Goal: Transaction & Acquisition: Purchase product/service

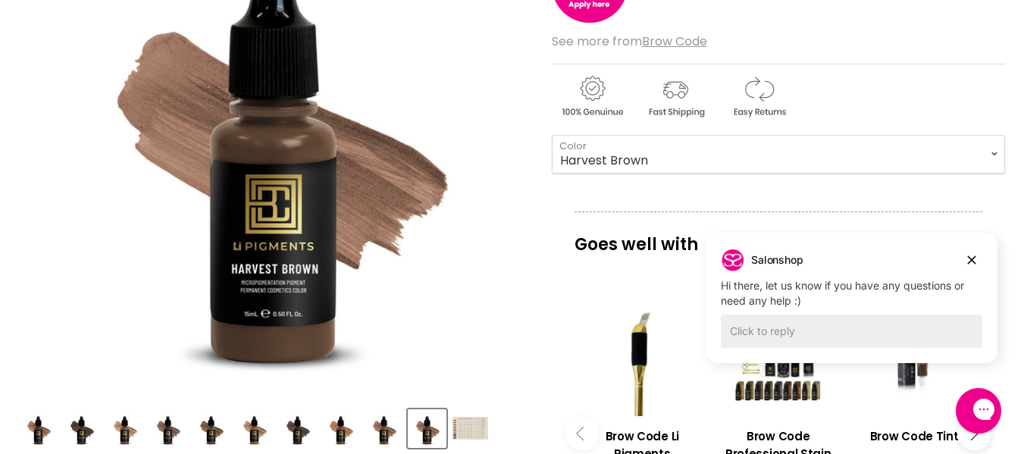
scroll to position [387, 0]
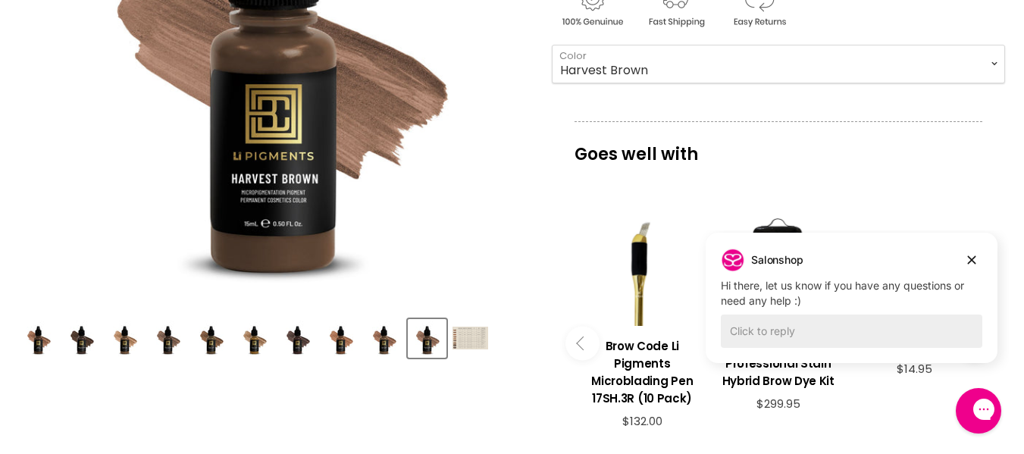
click at [371, 356] on button "Product thumbnails" at bounding box center [384, 338] width 39 height 39
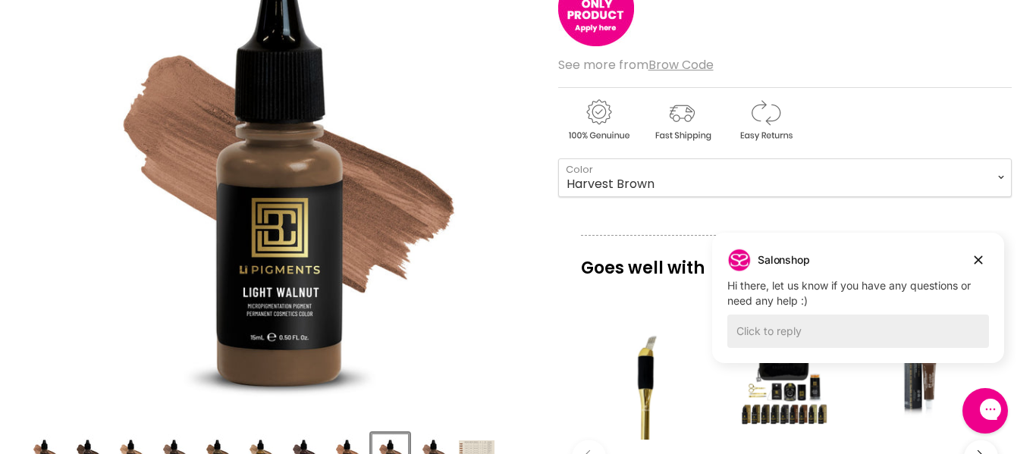
scroll to position [340, 0]
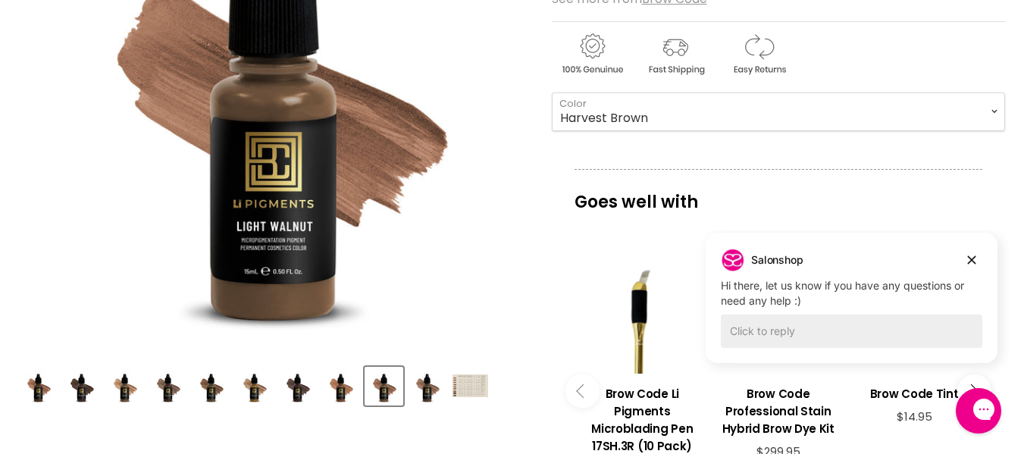
click at [283, 400] on img "Product thumbnails" at bounding box center [298, 386] width 36 height 36
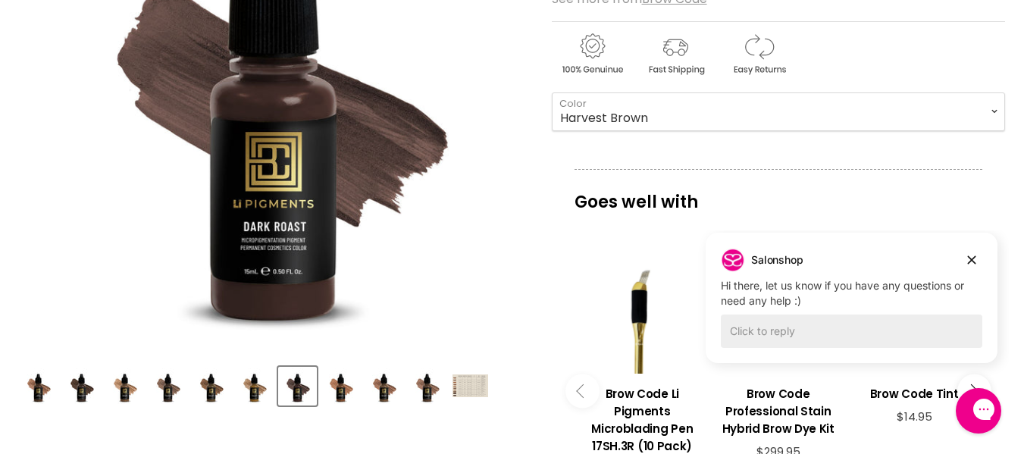
click at [263, 390] on img "Product thumbnails" at bounding box center [255, 386] width 36 height 36
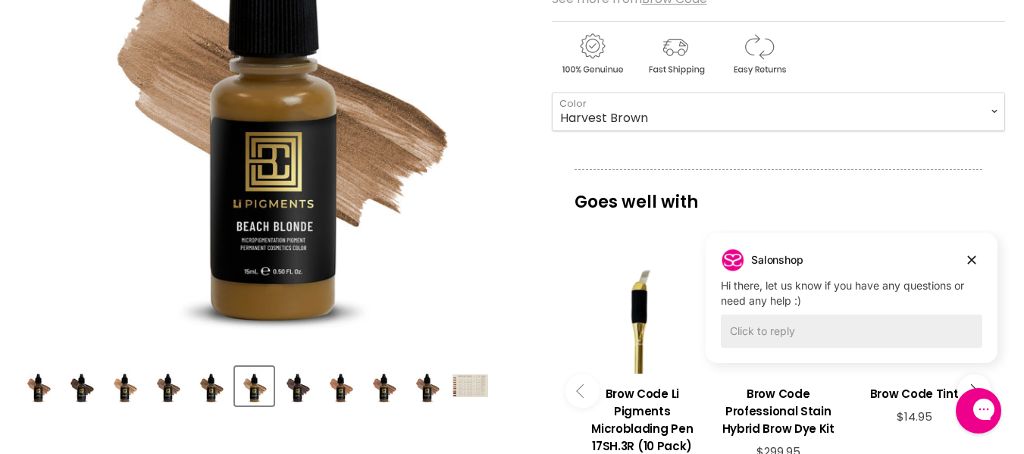
click at [204, 387] on img "Product thumbnails" at bounding box center [211, 386] width 36 height 36
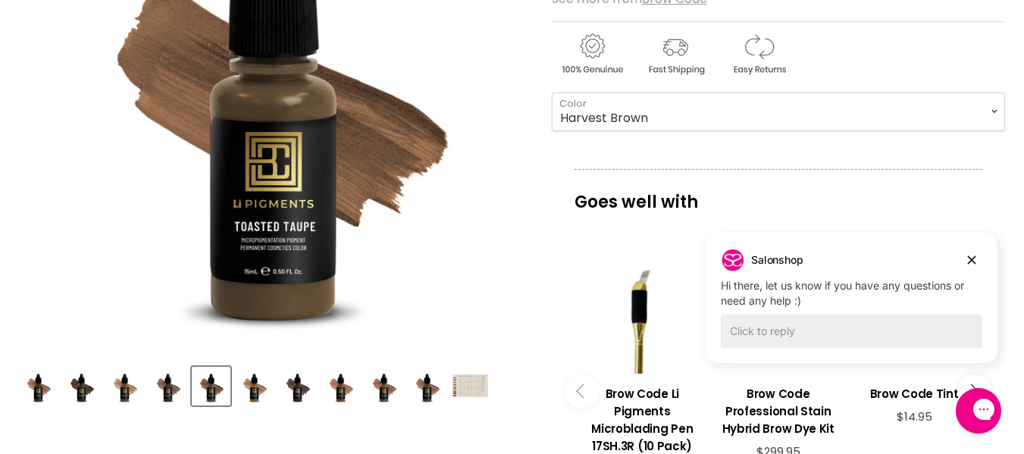
click at [166, 391] on img "Product thumbnails" at bounding box center [168, 386] width 36 height 36
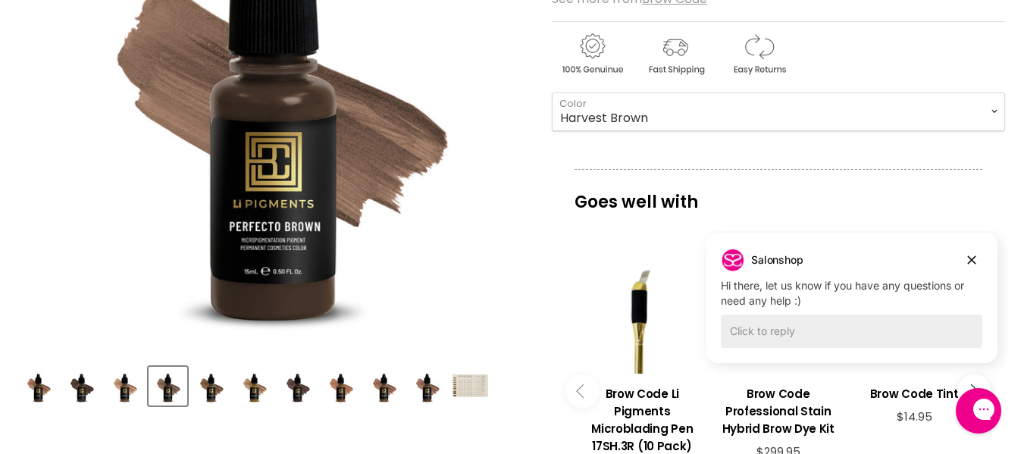
click at [108, 392] on img "Product thumbnails" at bounding box center [125, 386] width 36 height 36
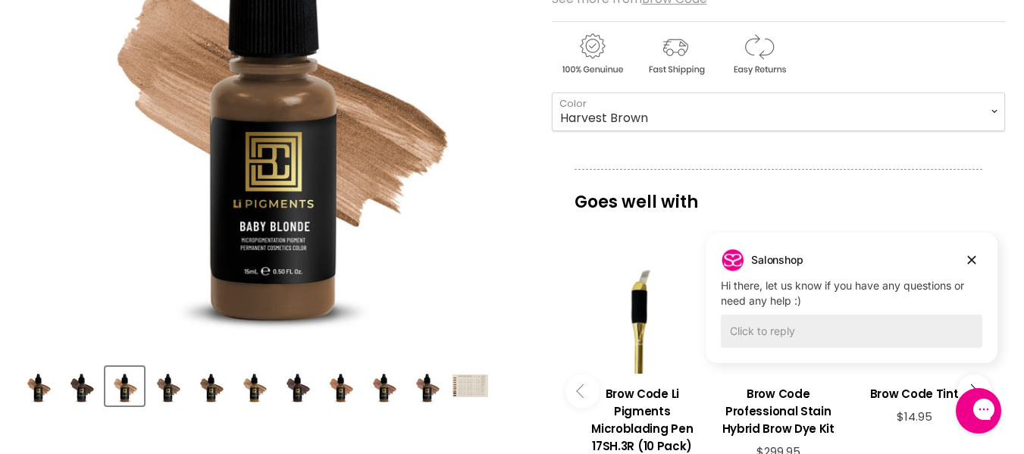
click at [96, 390] on img "Product thumbnails" at bounding box center [82, 386] width 36 height 36
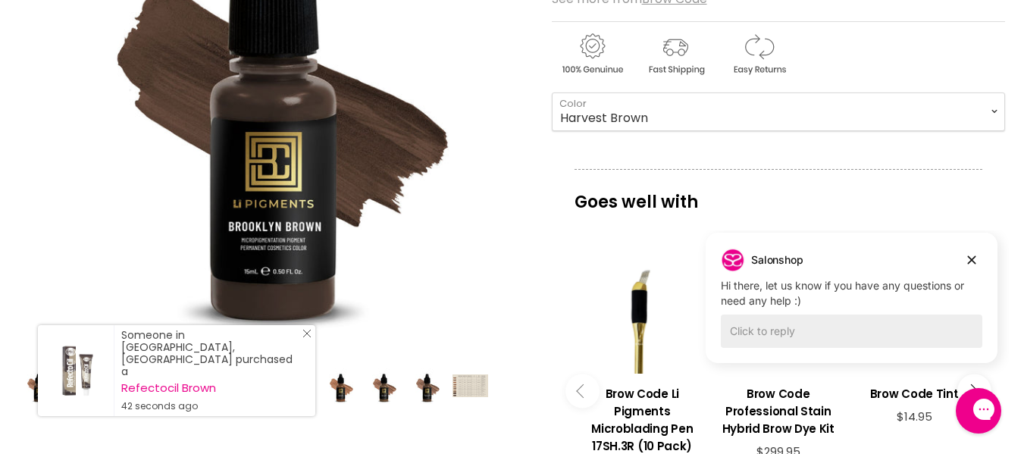
click at [41, 385] on link "Visit product page" at bounding box center [76, 370] width 76 height 91
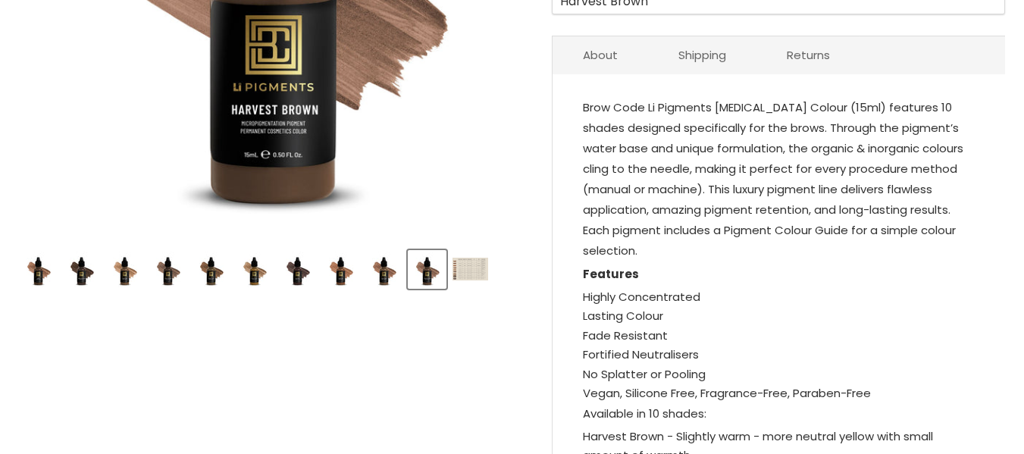
scroll to position [456, 0]
click at [25, 262] on img "Product thumbnails" at bounding box center [38, 270] width 36 height 36
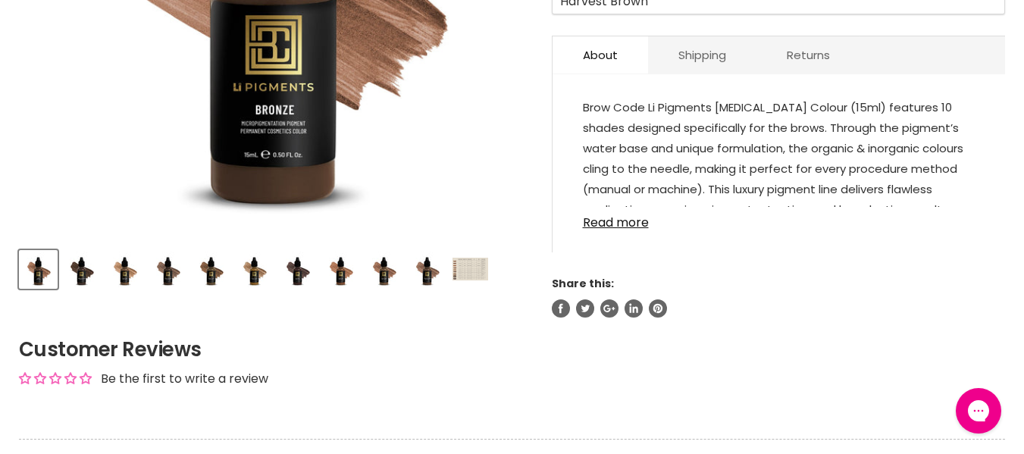
scroll to position [0, 0]
